Goal: Navigation & Orientation: Find specific page/section

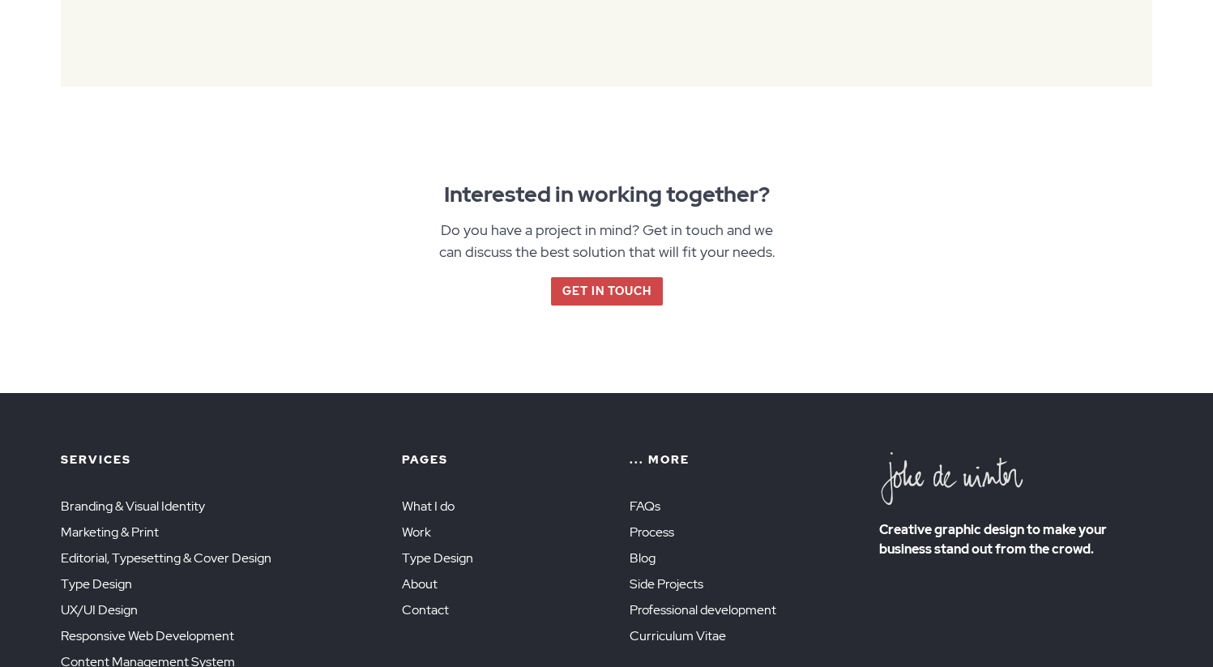
scroll to position [2408, 0]
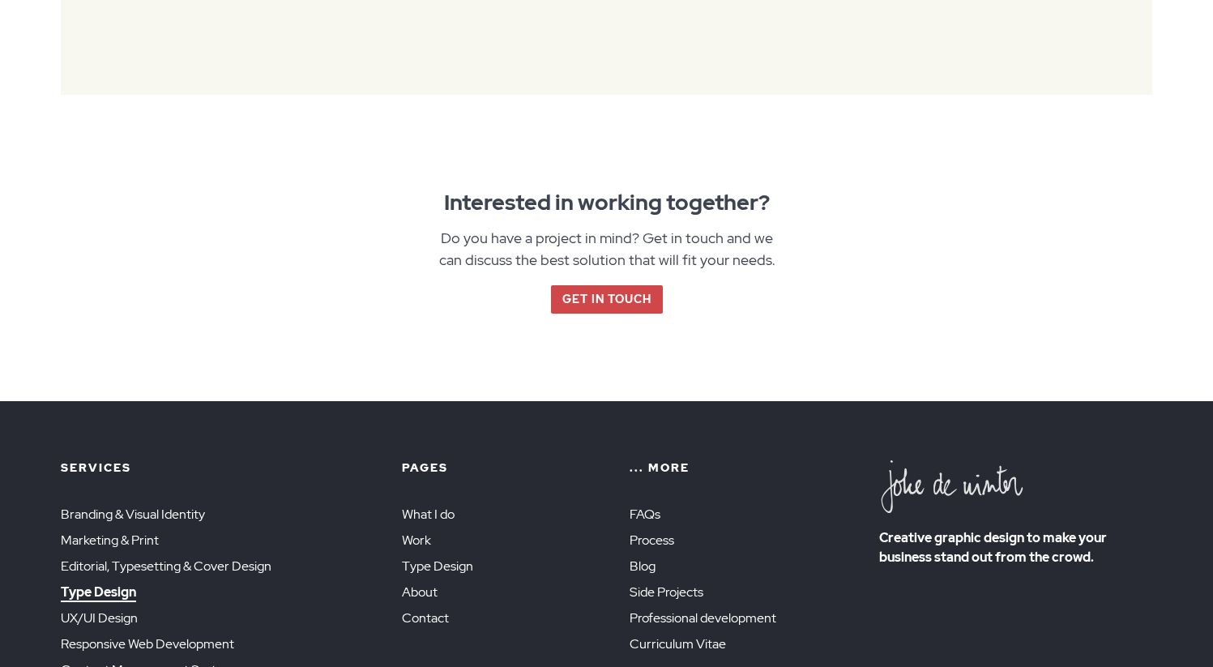
click at [109, 584] on link "Type Design" at bounding box center [98, 593] width 75 height 19
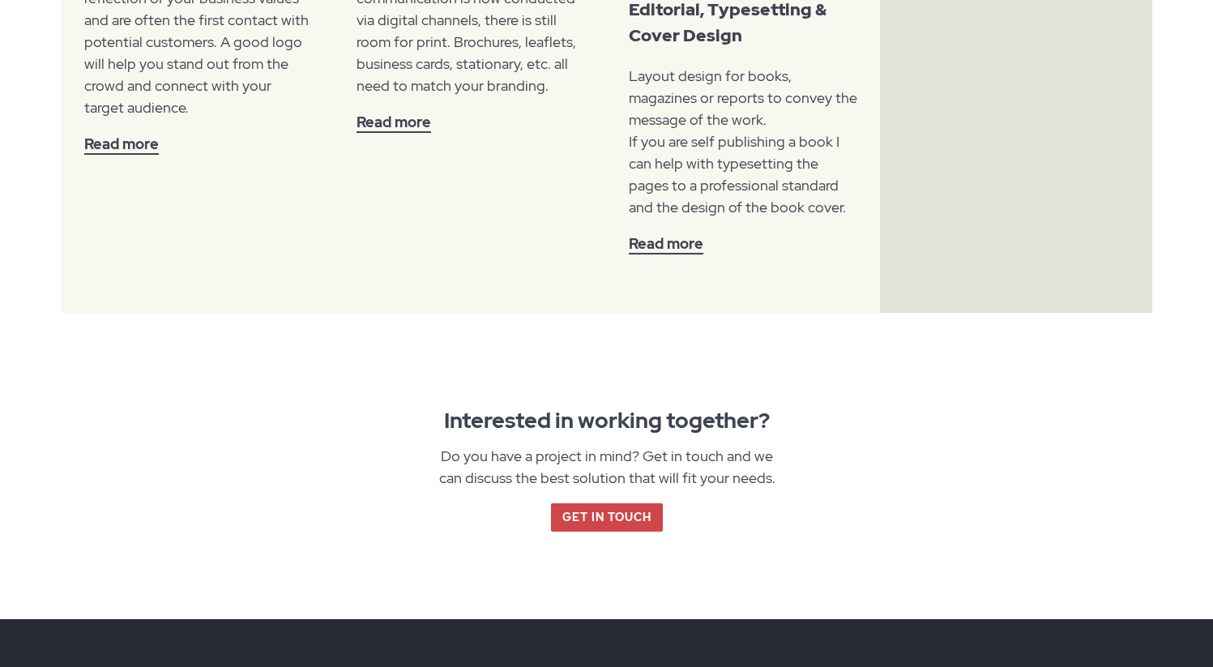
scroll to position [2553, 0]
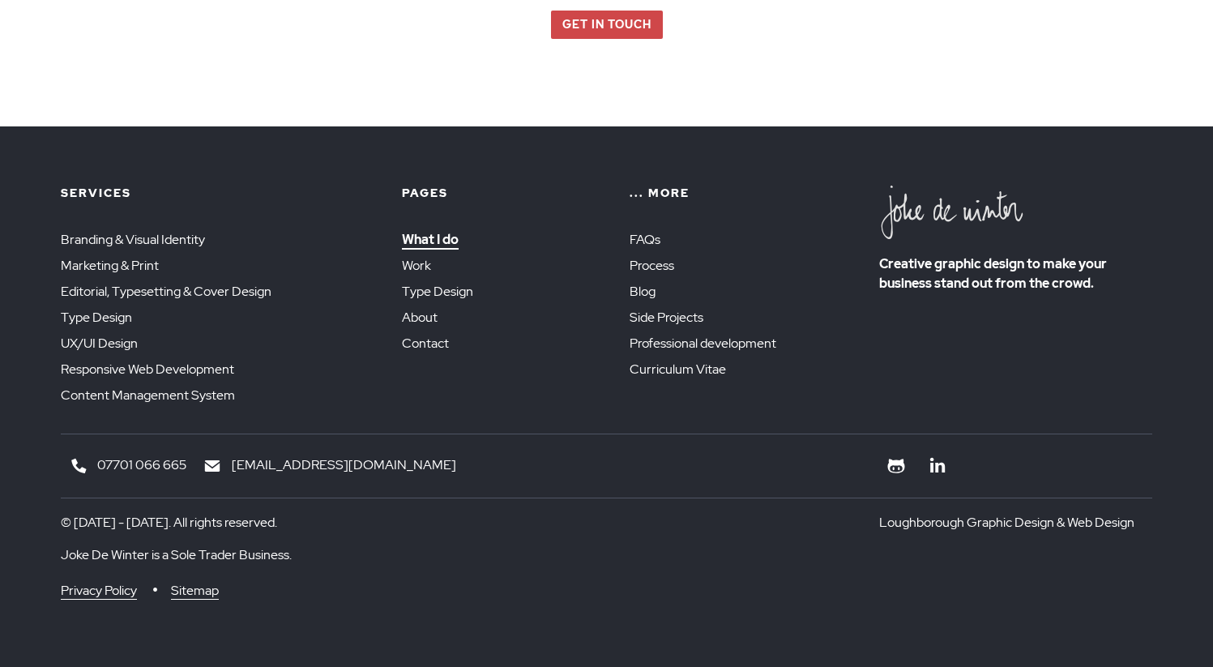
click at [439, 241] on link "What I do" at bounding box center [430, 240] width 57 height 19
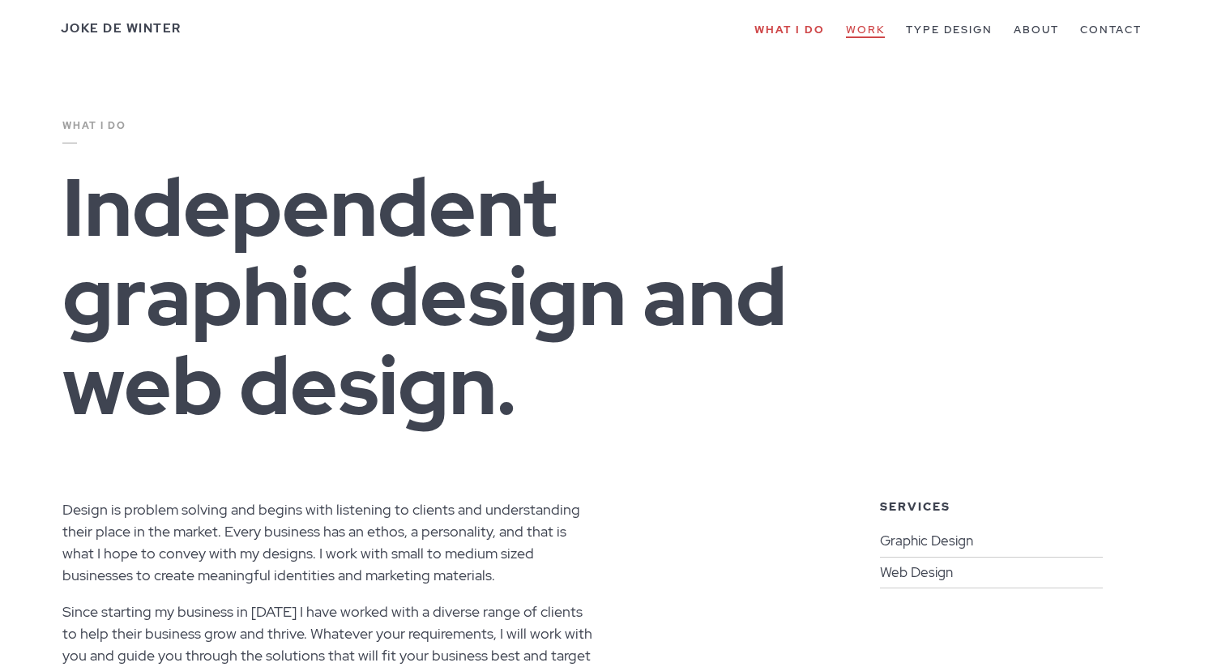
click at [872, 25] on link "Work" at bounding box center [865, 30] width 39 height 15
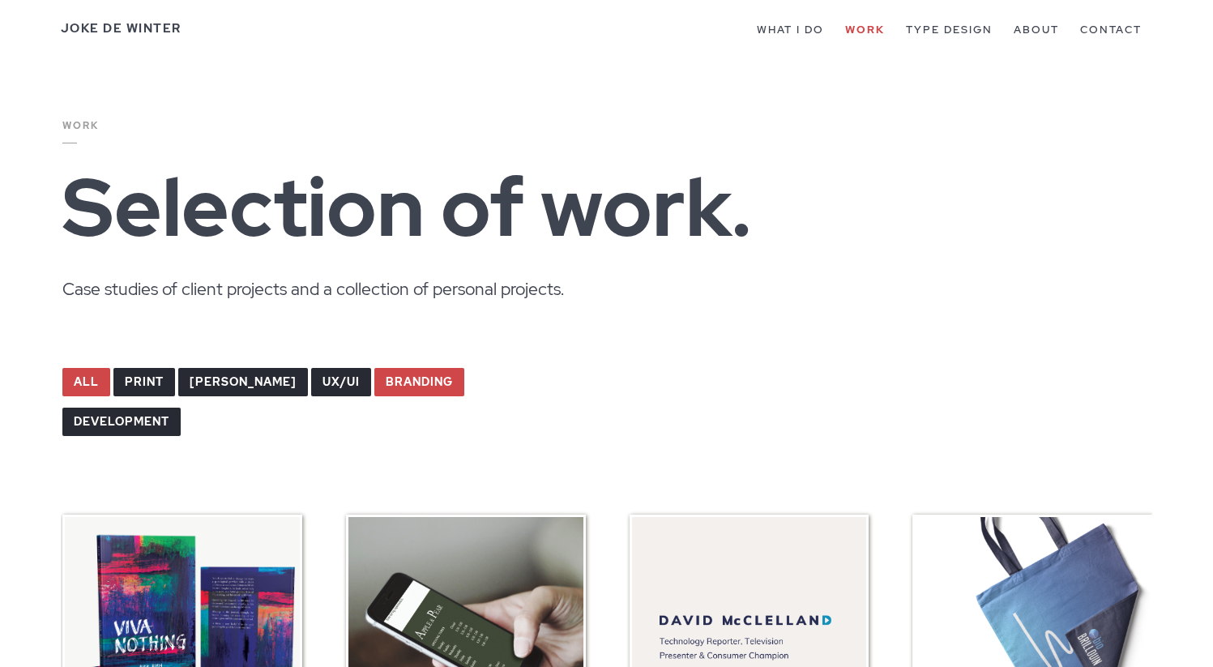
click at [374, 373] on link "branding" at bounding box center [419, 382] width 90 height 28
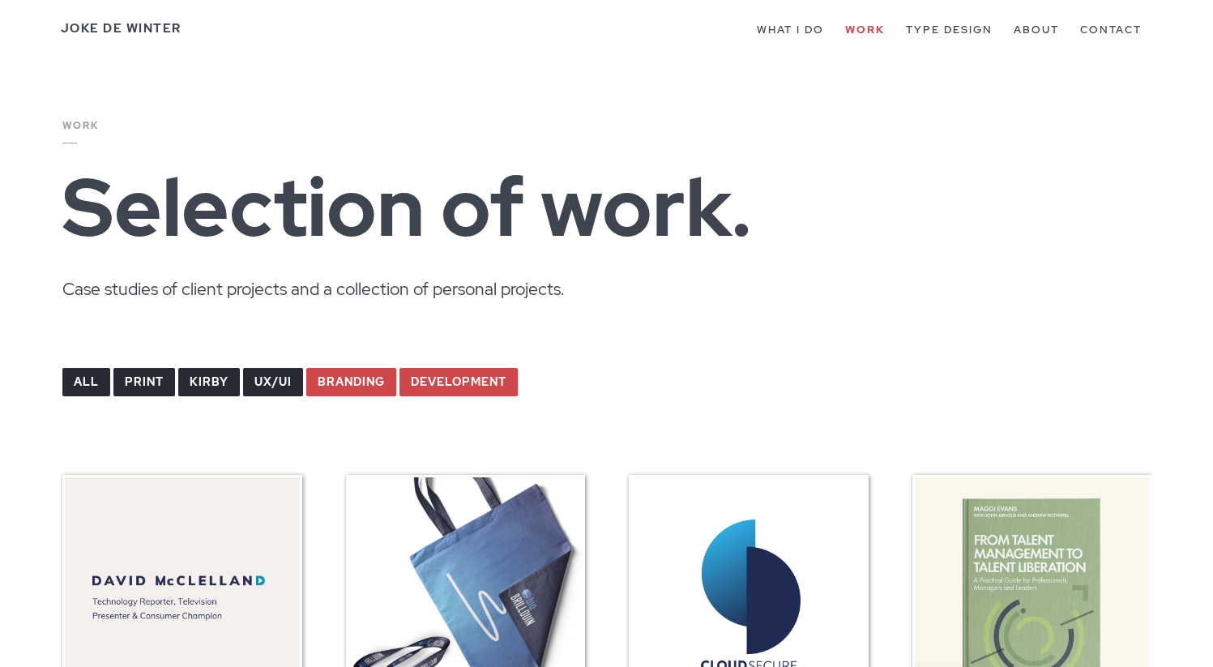
click at [464, 373] on link "development" at bounding box center [459, 382] width 118 height 28
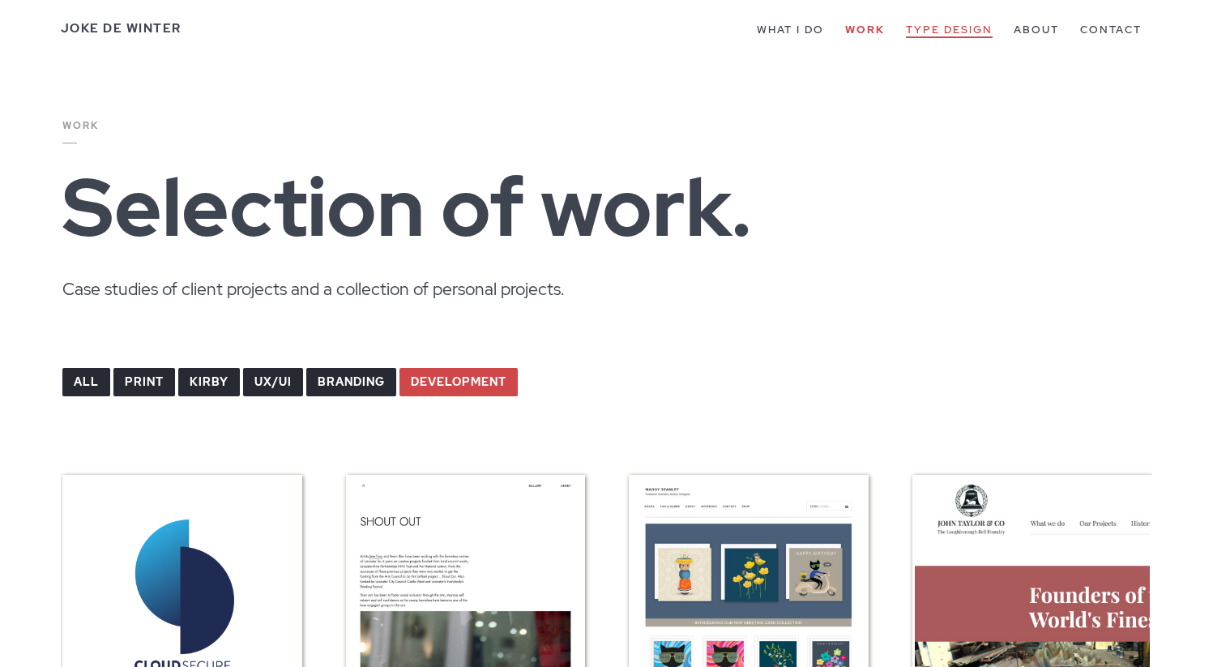
click at [920, 33] on link "Type Design" at bounding box center [949, 30] width 87 height 15
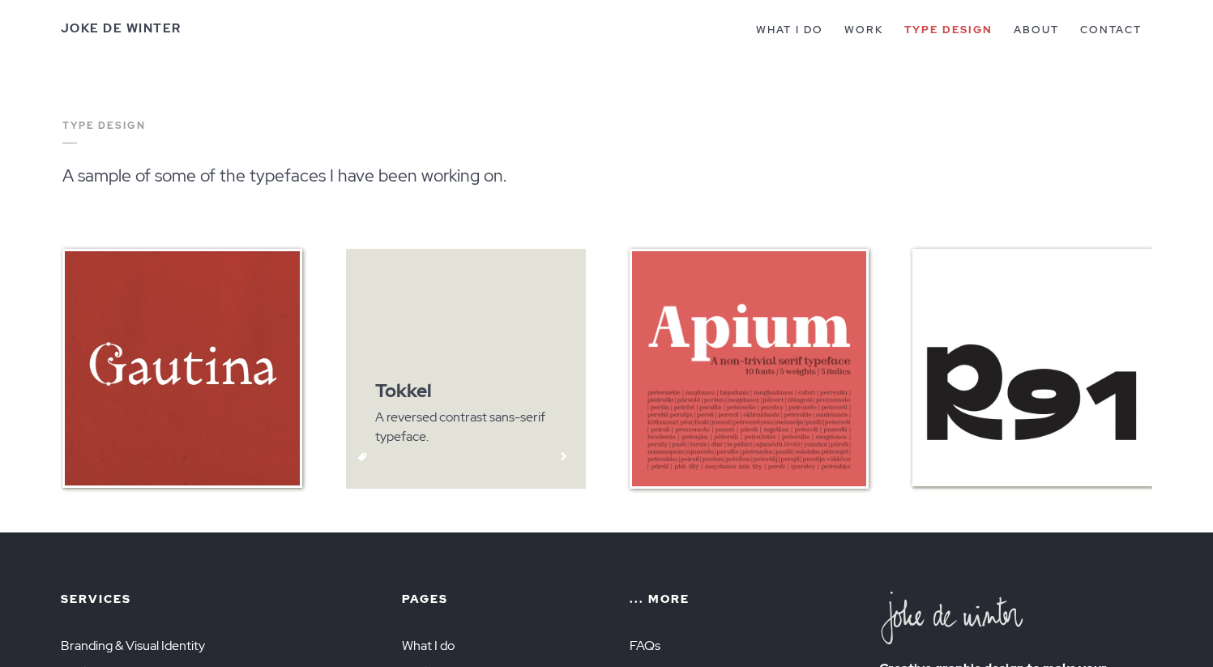
click at [483, 456] on img at bounding box center [466, 369] width 240 height 240
